Goal: Task Accomplishment & Management: Manage account settings

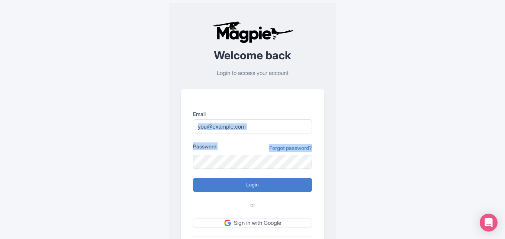
click at [492, 149] on div "Welcome back Login to access your account Email Password Forgot password? Login…" at bounding box center [252, 145] width 505 height 291
click at [239, 227] on link "Sign in with Google" at bounding box center [252, 222] width 119 height 9
